Goal: Transaction & Acquisition: Purchase product/service

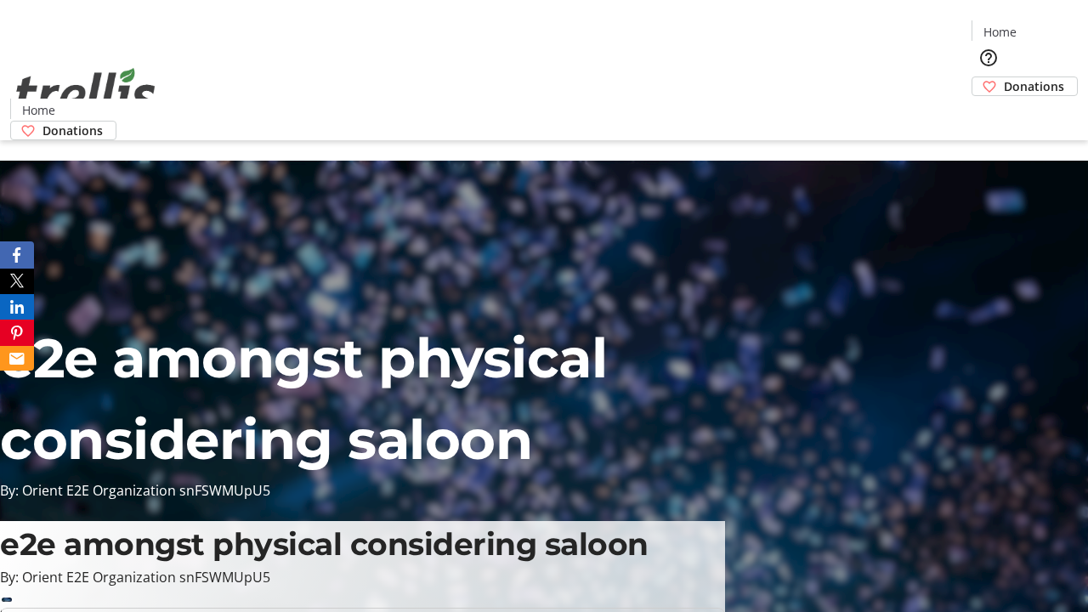
click at [1004, 77] on span "Donations" at bounding box center [1034, 86] width 60 height 18
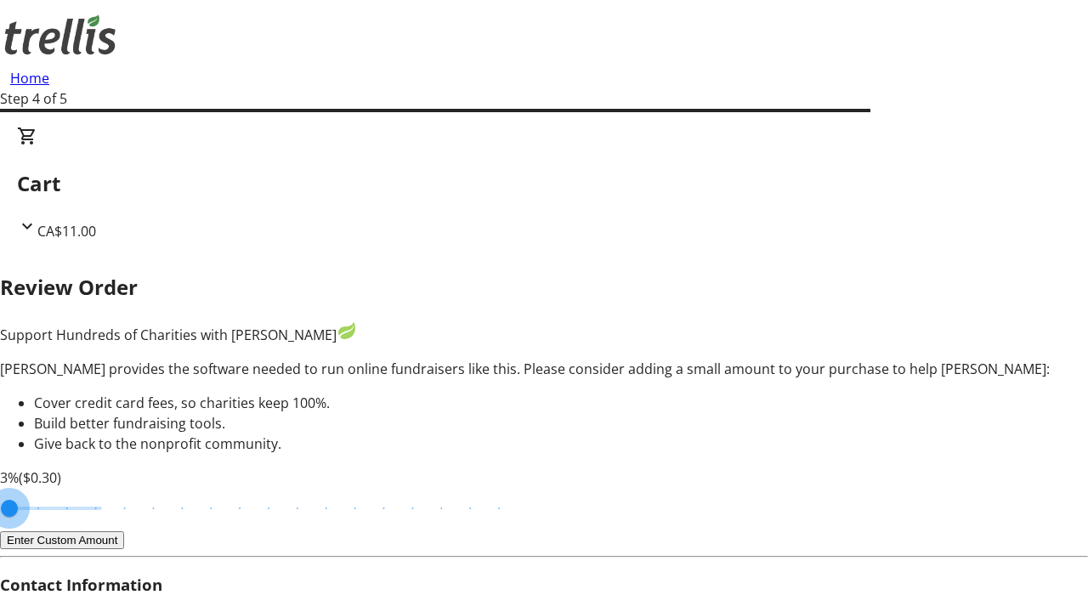
type input "3"
click at [115, 490] on input "Cover fees percentage" at bounding box center [54, 508] width 131 height 37
